Goal: Task Accomplishment & Management: Complete application form

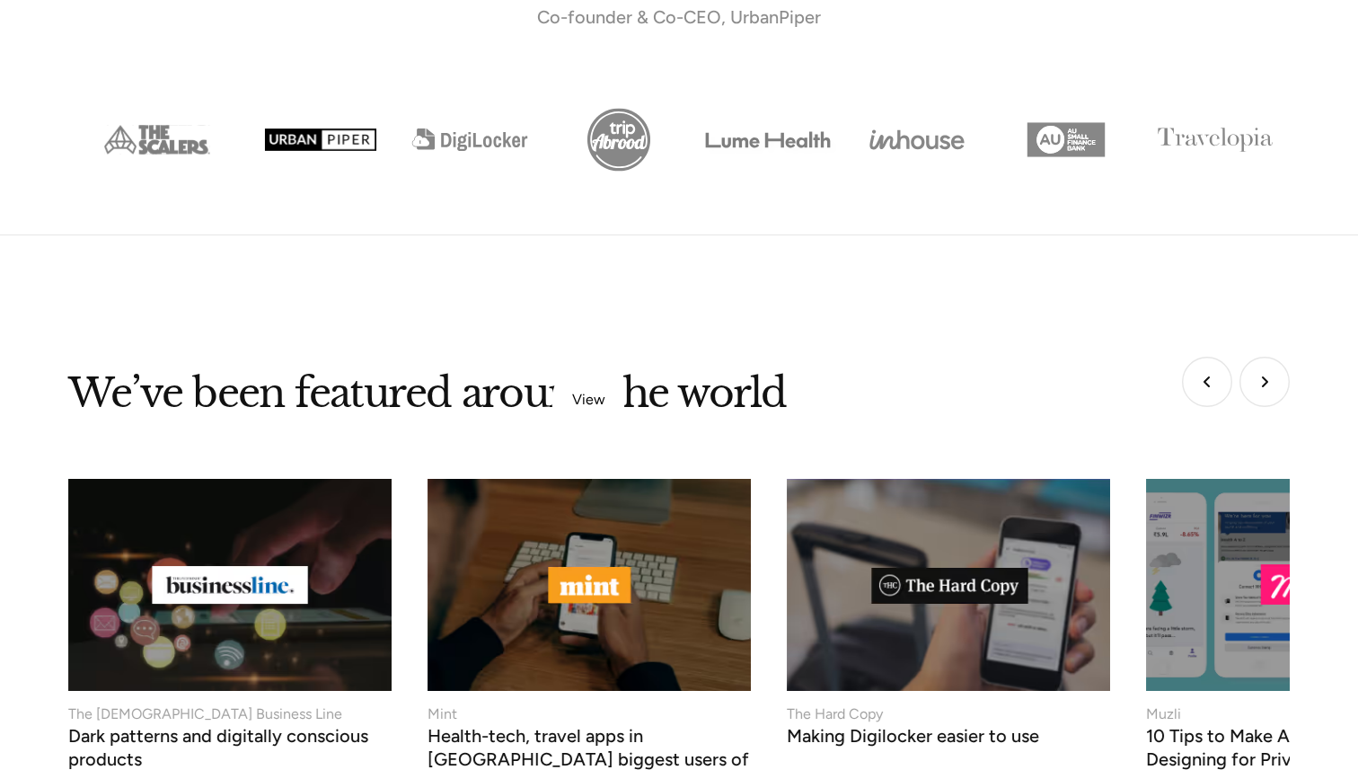
scroll to position [6939, 0]
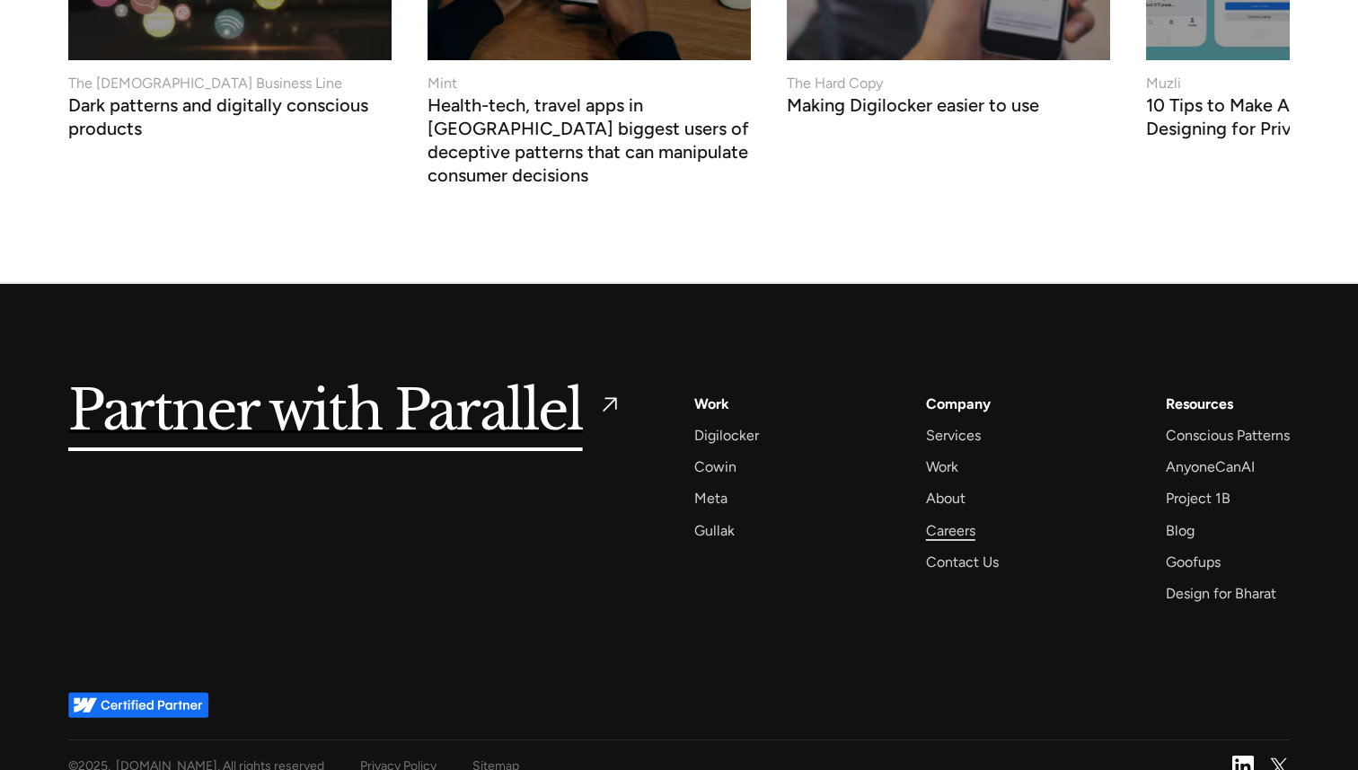
click at [963, 518] on div "Careers" at bounding box center [950, 530] width 49 height 24
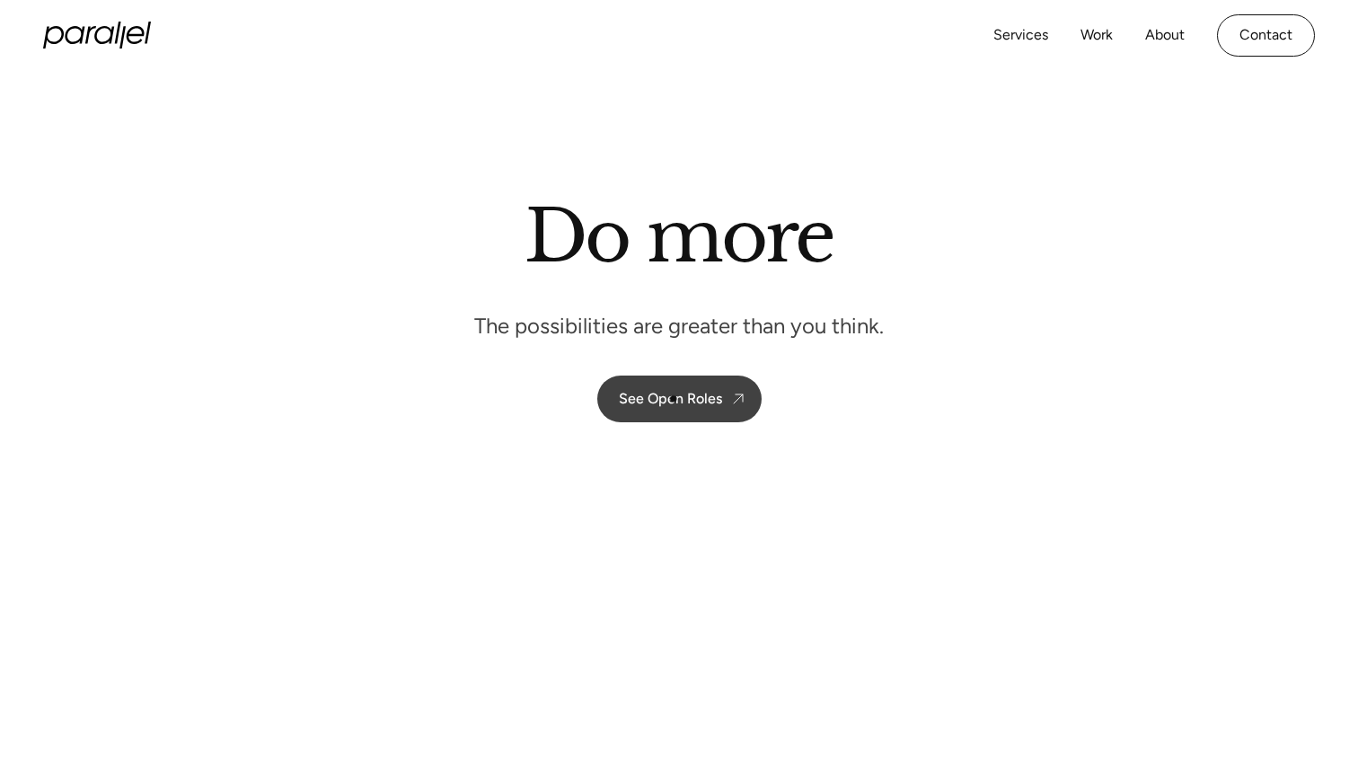
click at [673, 393] on div "See Open Roles" at bounding box center [670, 398] width 103 height 17
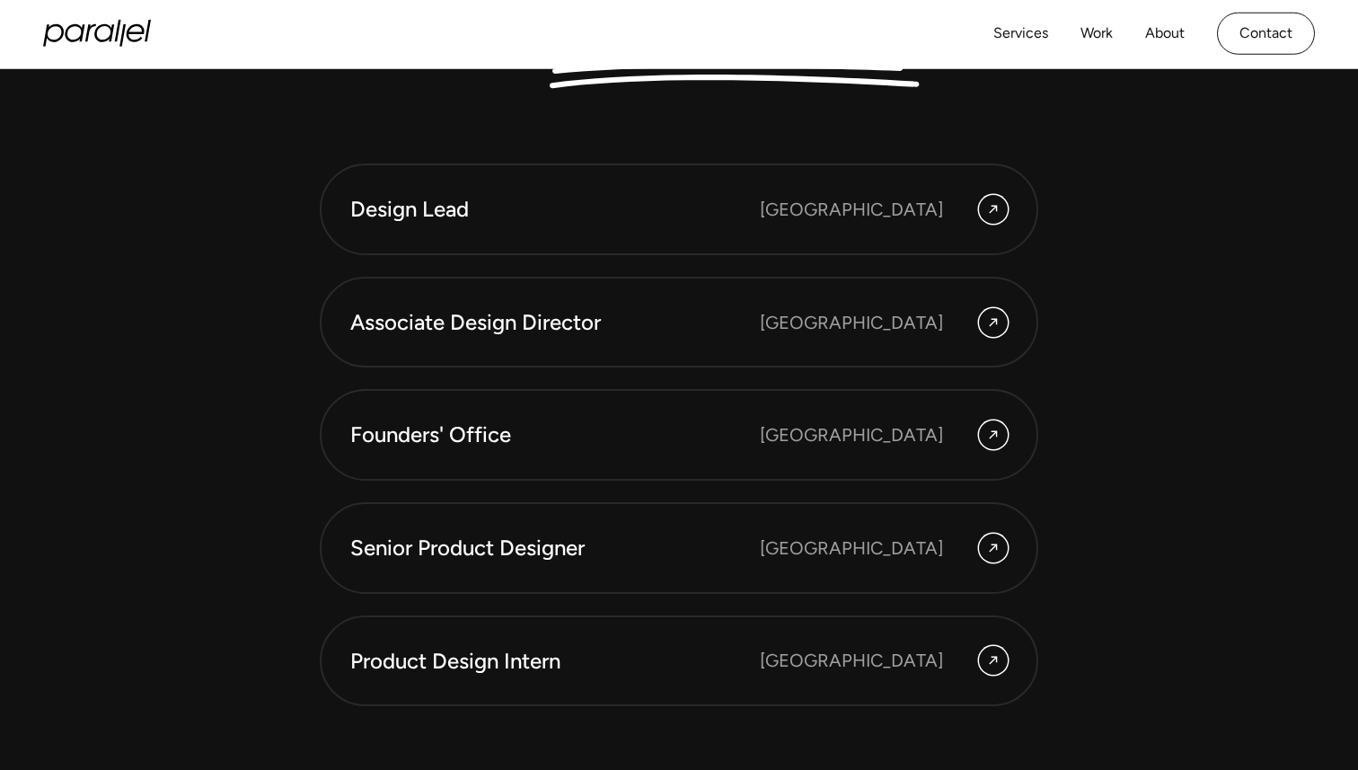
scroll to position [4845, 0]
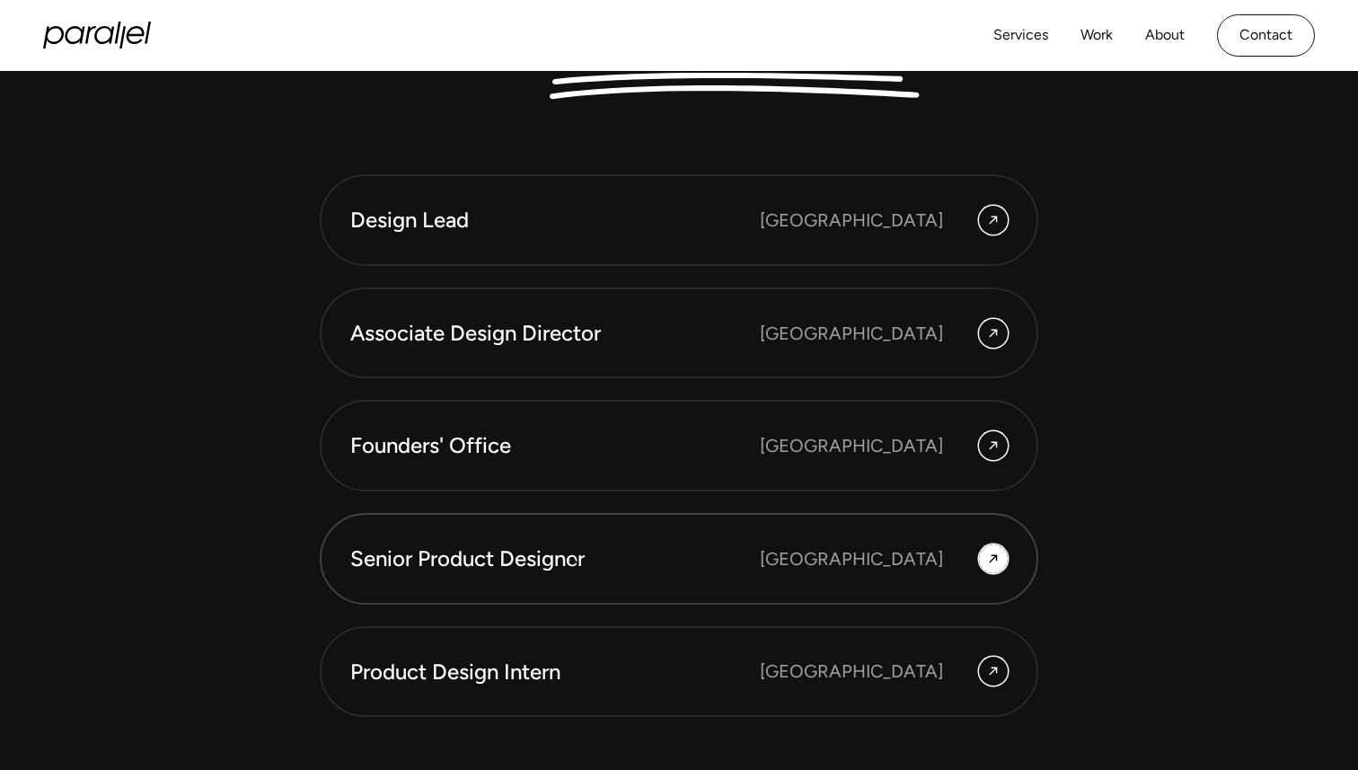
click at [572, 562] on div "Senior Product Designer" at bounding box center [555, 558] width 410 height 31
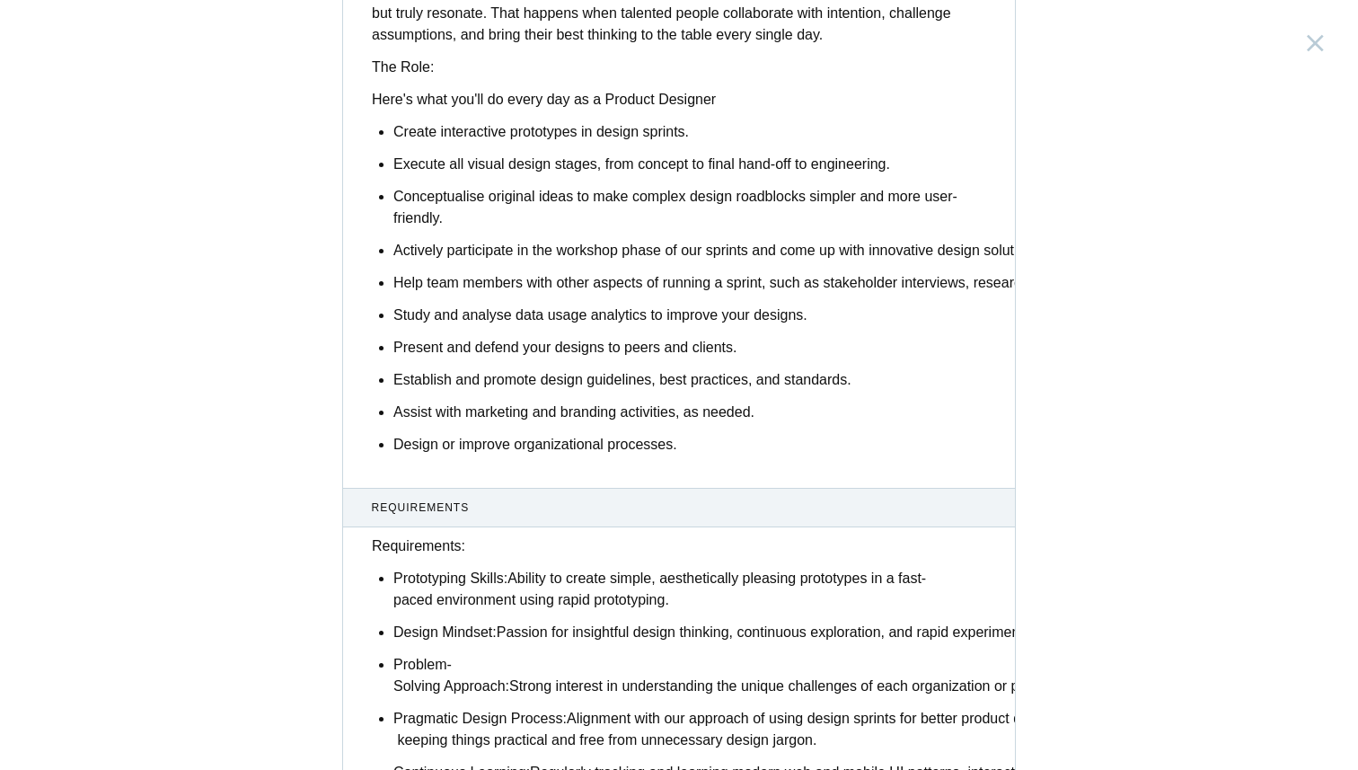
scroll to position [1379, 0]
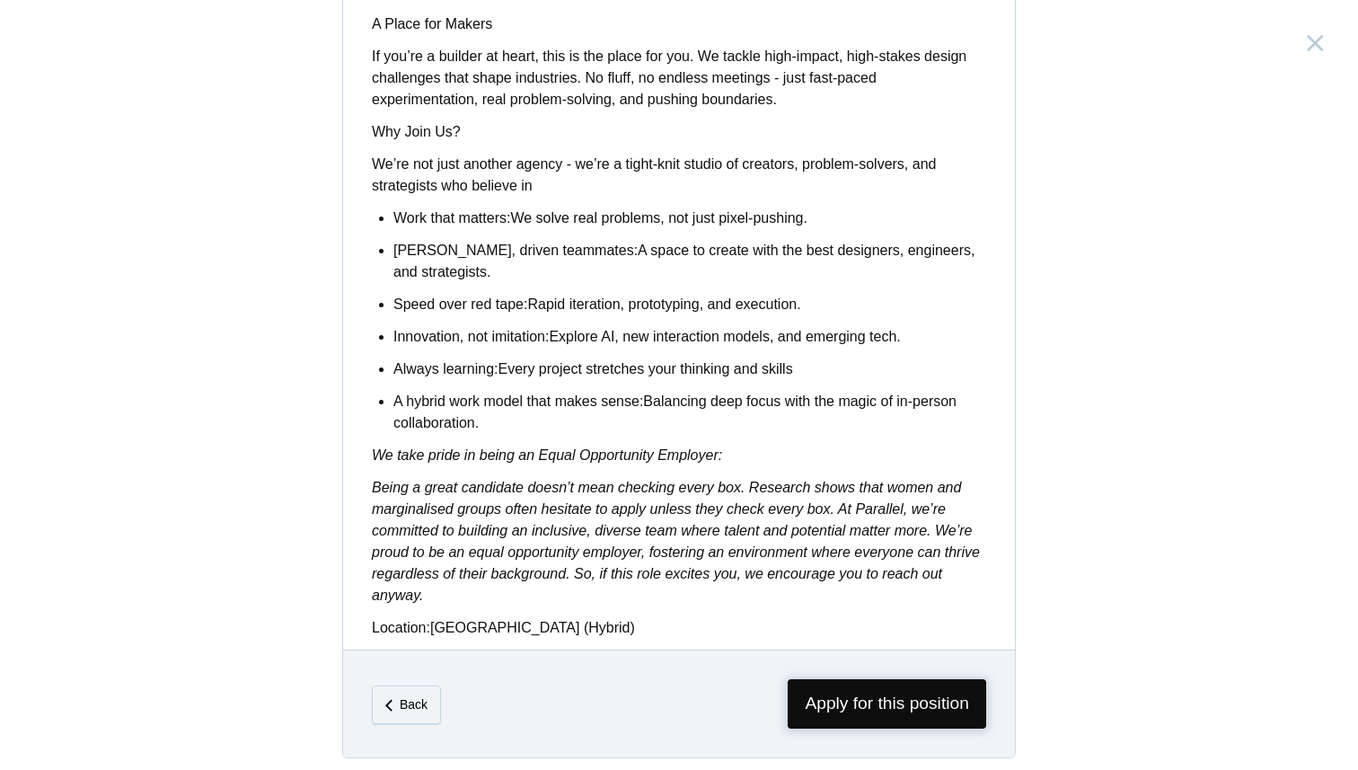
click at [791, 703] on span "Apply for this position" at bounding box center [887, 703] width 198 height 49
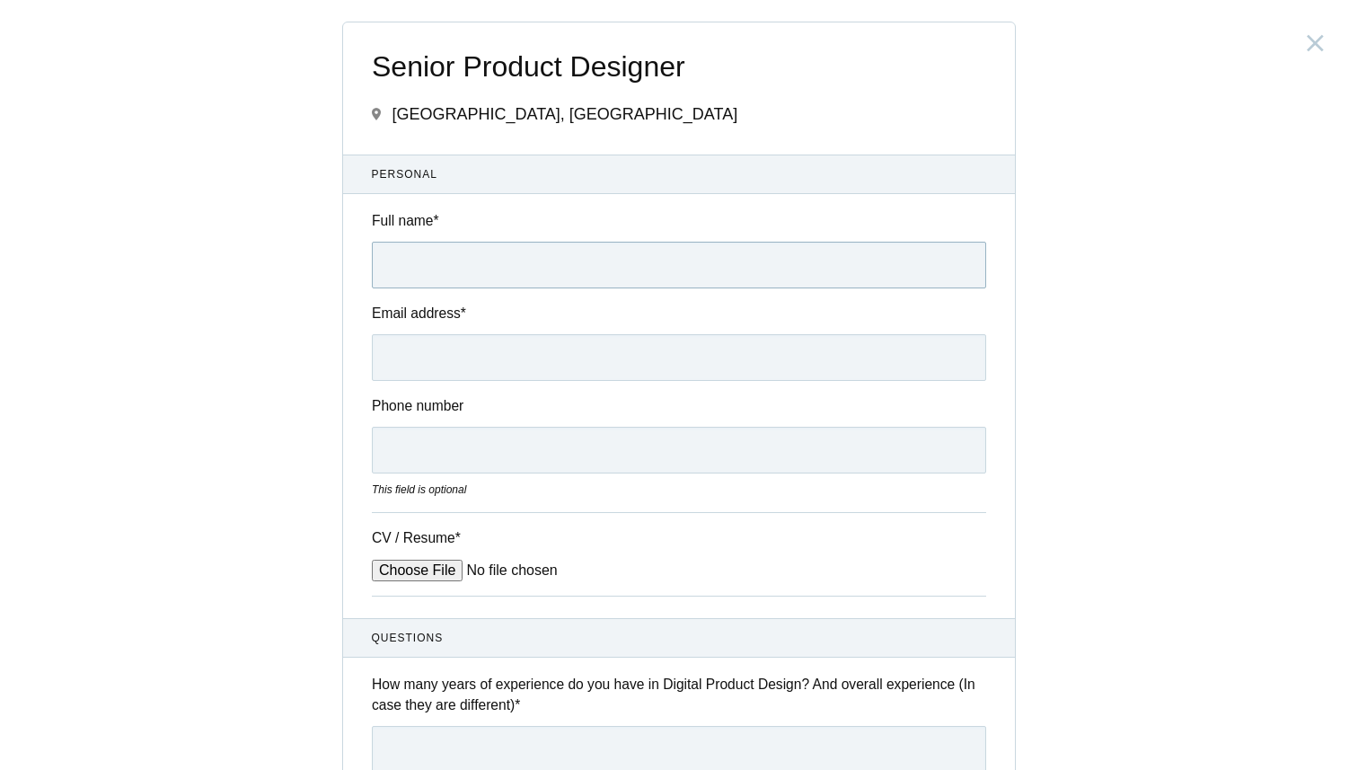
click at [526, 265] on input "Full name *" at bounding box center [679, 265] width 614 height 47
type input "S"
